Goal: Task Accomplishment & Management: Complete application form

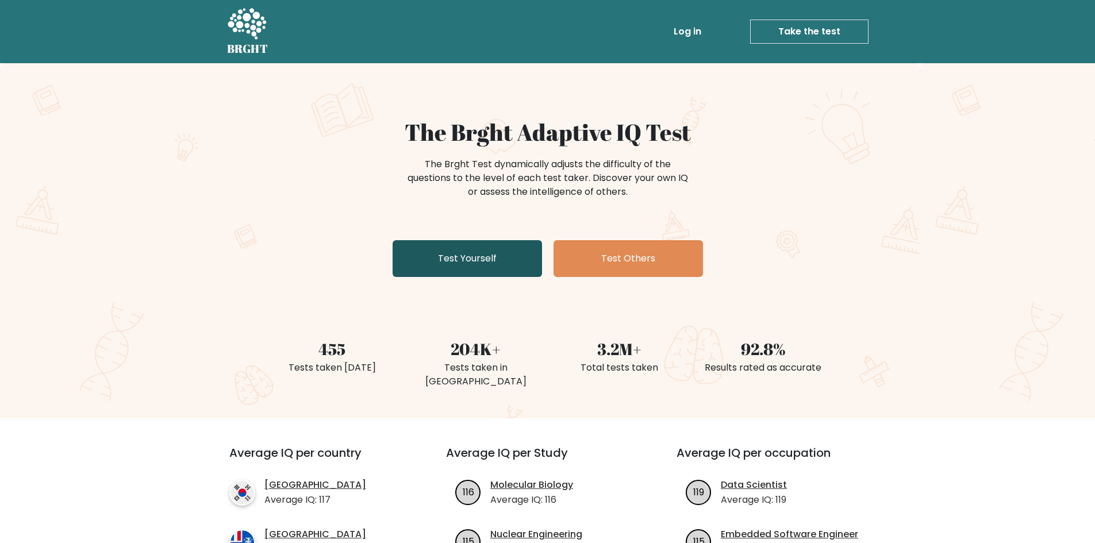
click at [468, 254] on link "Test Yourself" at bounding box center [466, 258] width 149 height 37
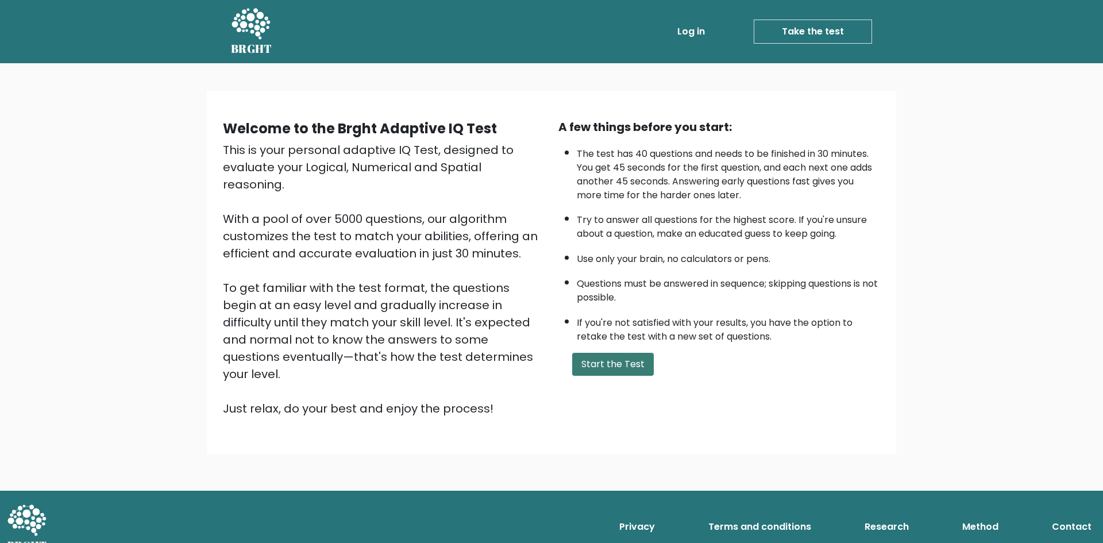
click at [630, 356] on button "Start the Test" at bounding box center [613, 364] width 82 height 23
click at [622, 359] on button "Start the Test" at bounding box center [613, 364] width 82 height 23
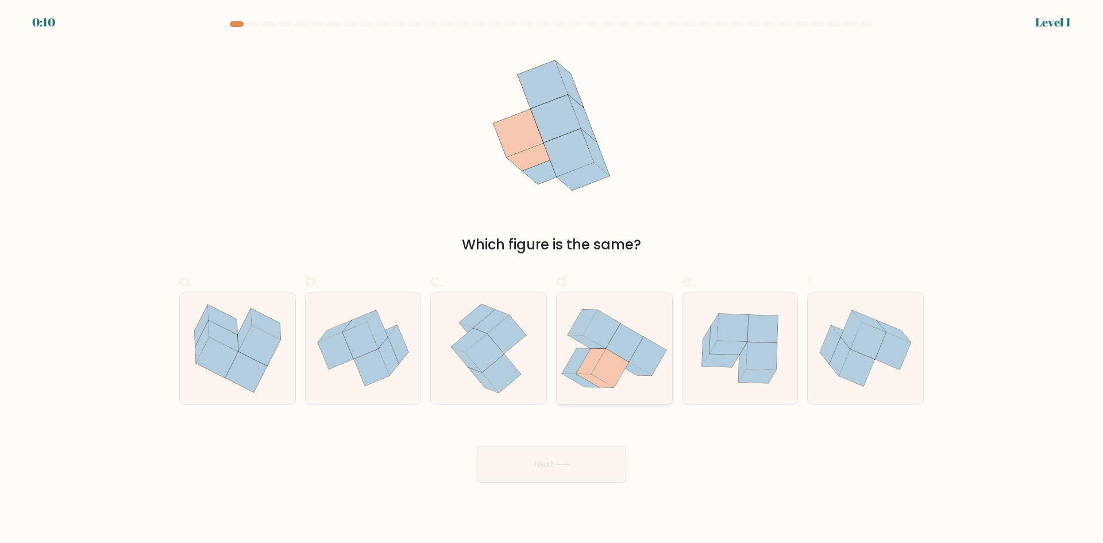
click at [629, 351] on icon at bounding box center [624, 343] width 37 height 38
click at [552, 279] on input "d." at bounding box center [552, 275] width 1 height 7
radio input "true"
click at [562, 456] on button "Next" at bounding box center [551, 464] width 149 height 37
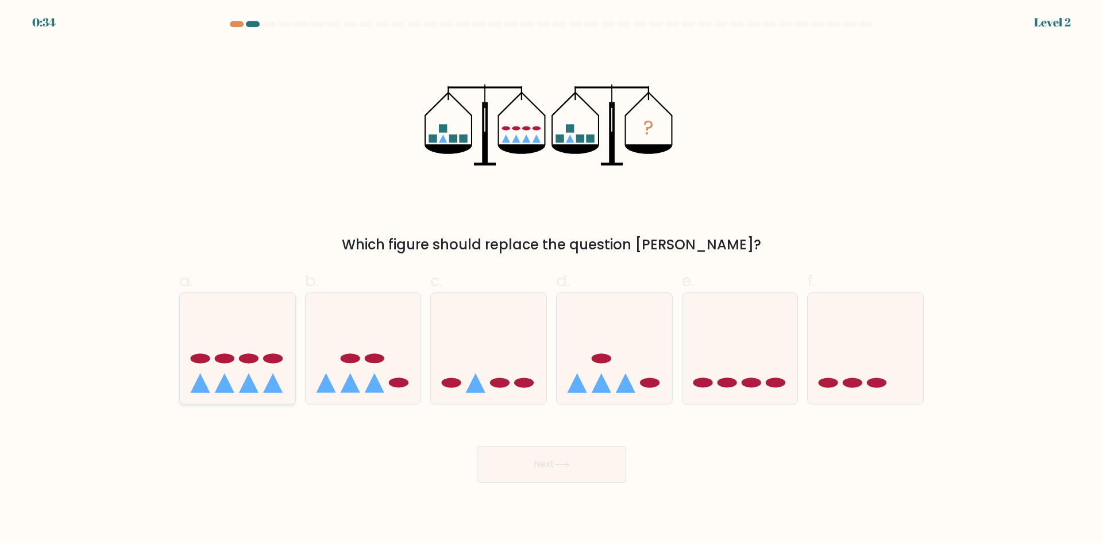
click at [241, 342] on icon at bounding box center [237, 348] width 115 height 95
click at [552, 279] on input "a." at bounding box center [552, 275] width 1 height 7
radio input "true"
click at [514, 455] on button "Next" at bounding box center [551, 464] width 149 height 37
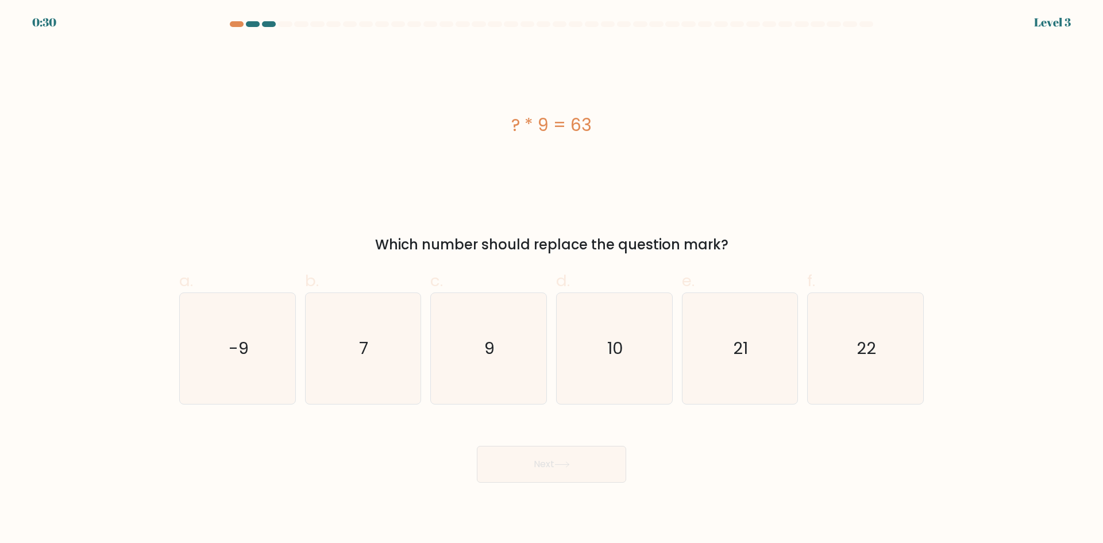
click at [522, 462] on button "Next" at bounding box center [551, 464] width 149 height 37
click at [376, 365] on icon "7" at bounding box center [362, 348] width 111 height 111
click at [552, 279] on input "b. 7" at bounding box center [552, 275] width 1 height 7
radio input "true"
click at [533, 455] on button "Next" at bounding box center [551, 464] width 149 height 37
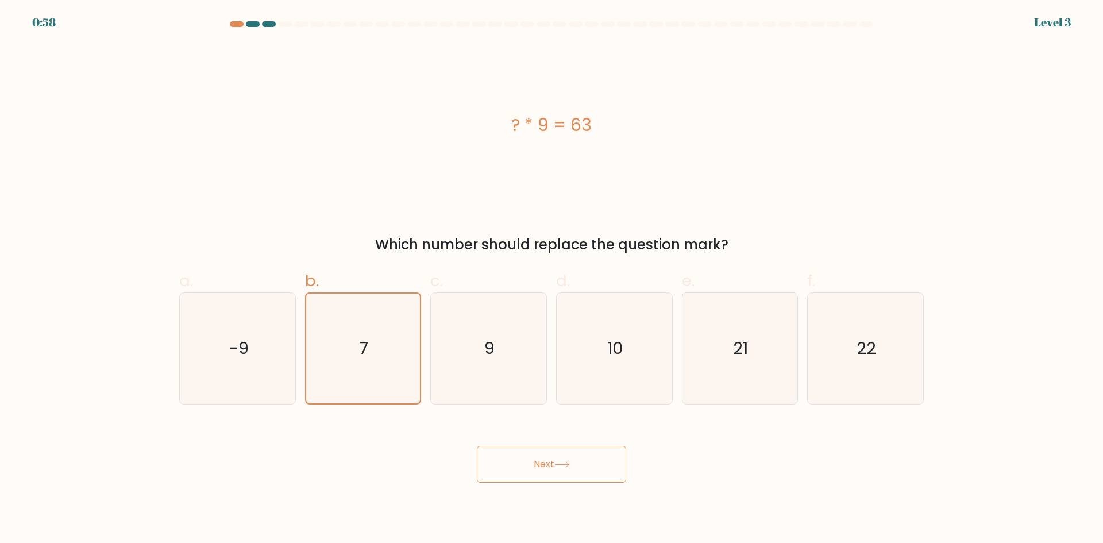
click at [546, 460] on button "Next" at bounding box center [551, 464] width 149 height 37
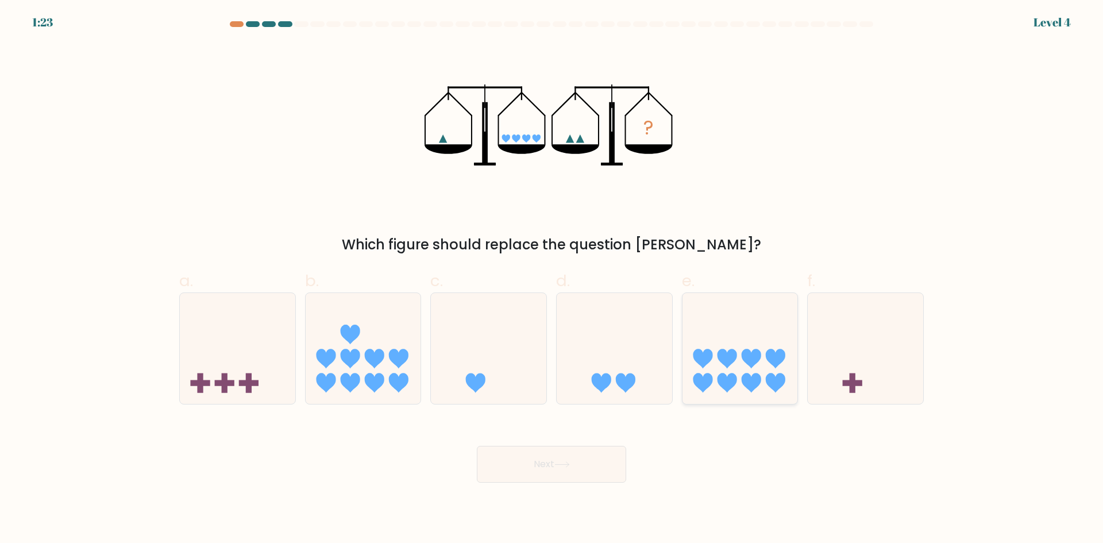
click at [711, 337] on icon at bounding box center [740, 348] width 115 height 95
click at [552, 279] on input "e." at bounding box center [552, 275] width 1 height 7
radio input "true"
click at [605, 463] on button "Next" at bounding box center [551, 464] width 149 height 37
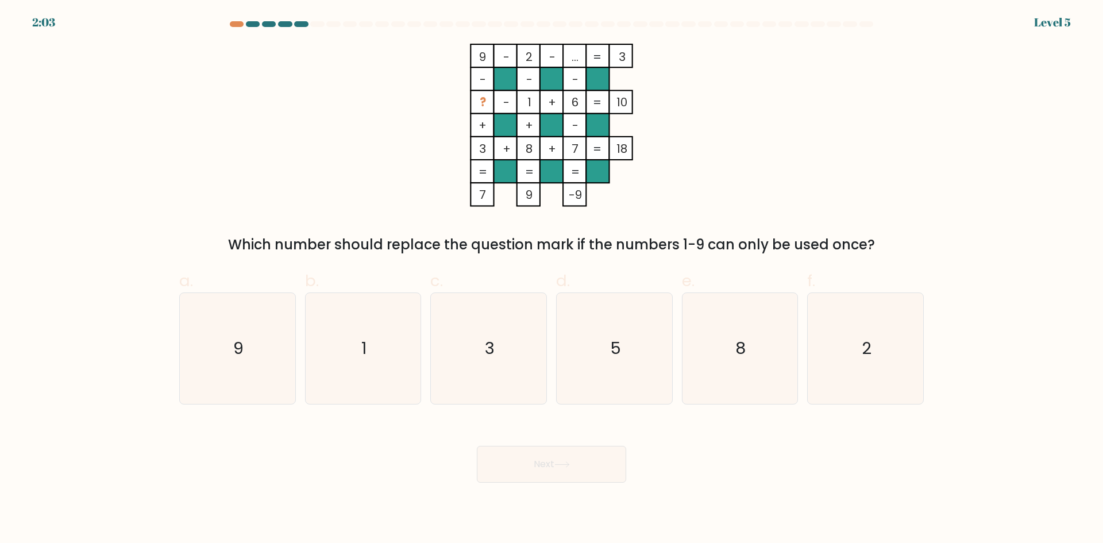
click at [536, 460] on button "Next" at bounding box center [551, 464] width 149 height 37
click at [613, 334] on icon "5" at bounding box center [614, 348] width 111 height 111
click at [552, 279] on input "d. 5" at bounding box center [552, 275] width 1 height 7
radio input "true"
click at [608, 459] on button "Next" at bounding box center [551, 464] width 149 height 37
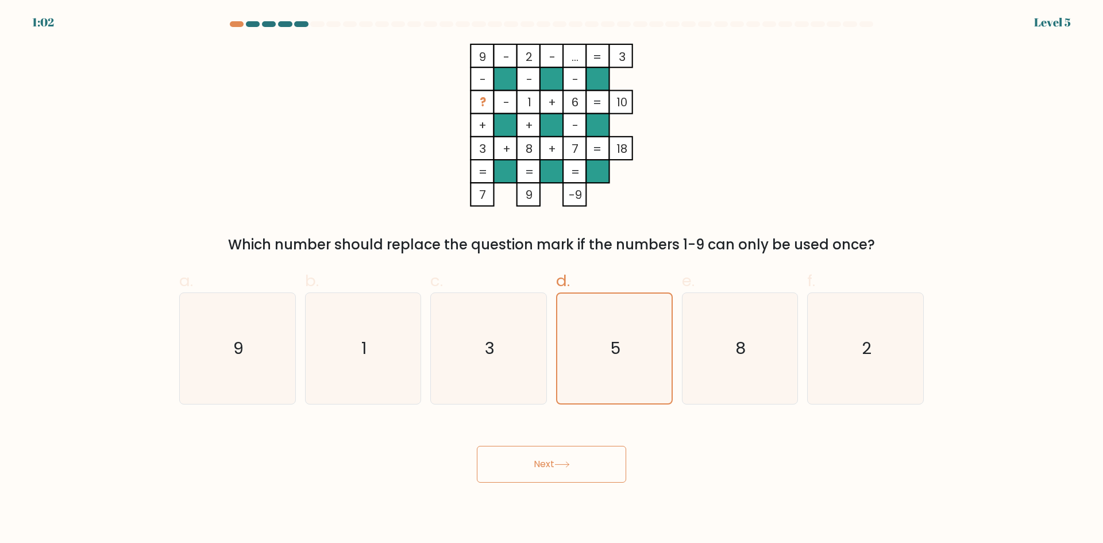
click at [575, 459] on button "Next" at bounding box center [551, 464] width 149 height 37
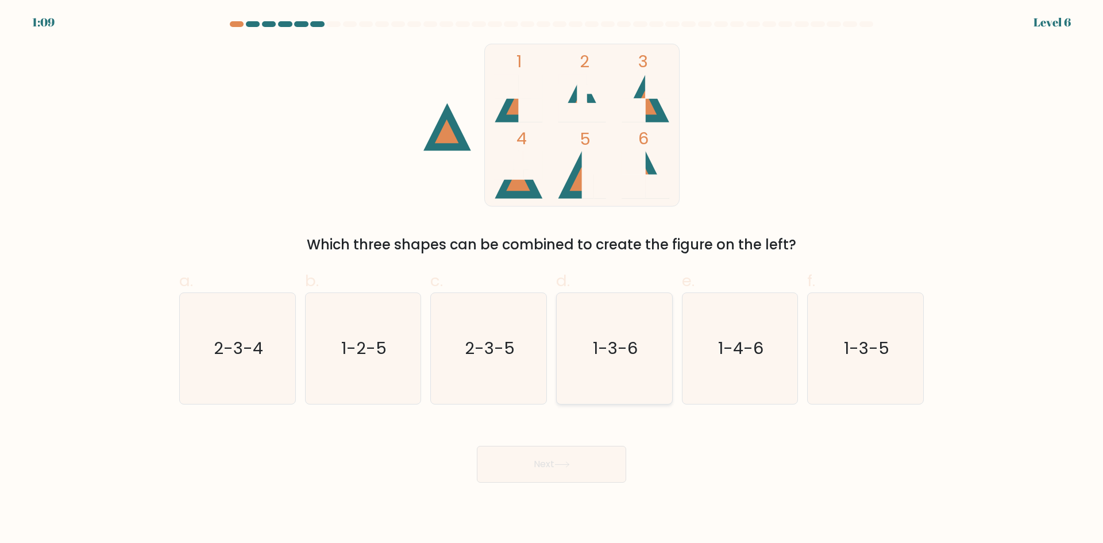
click at [574, 344] on icon "1-3-6" at bounding box center [614, 348] width 111 height 111
click at [552, 279] on input "d. 1-3-6" at bounding box center [552, 275] width 1 height 7
radio input "true"
click at [582, 469] on button "Next" at bounding box center [551, 464] width 149 height 37
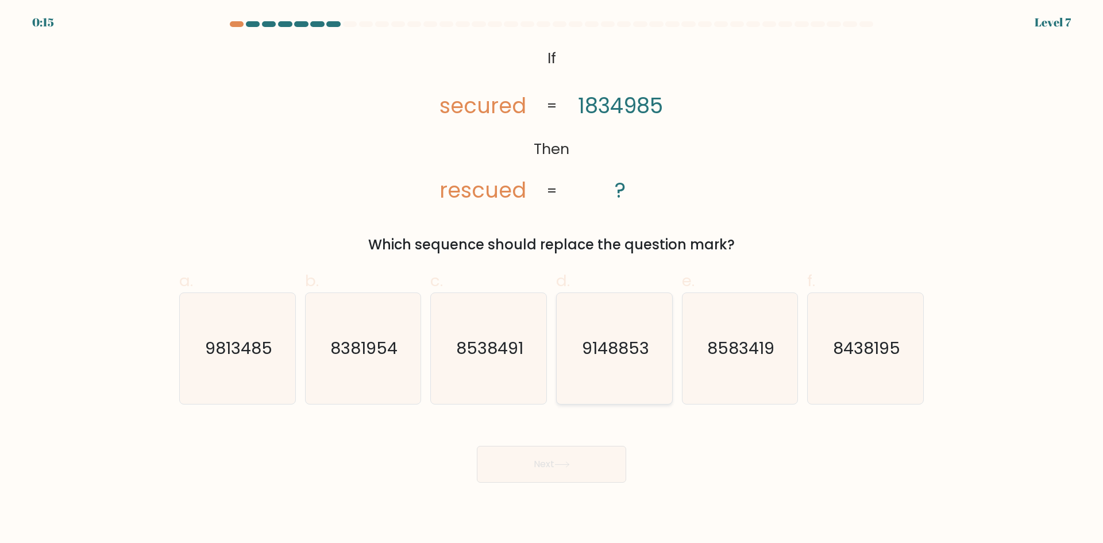
click at [627, 331] on icon "9148853" at bounding box center [614, 348] width 111 height 111
click at [552, 279] on input "d. 9148853" at bounding box center [552, 275] width 1 height 7
radio input "true"
click at [614, 464] on button "Next" at bounding box center [551, 464] width 149 height 37
click at [544, 455] on button "Next" at bounding box center [551, 464] width 149 height 37
